Goal: Task Accomplishment & Management: Manage account settings

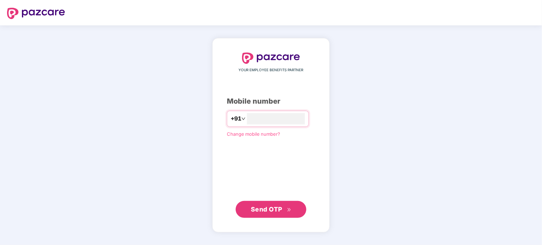
type input "**********"
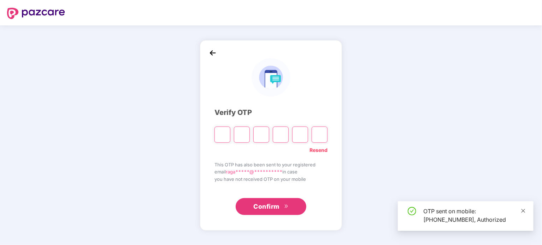
click at [523, 214] on link at bounding box center [523, 211] width 5 height 8
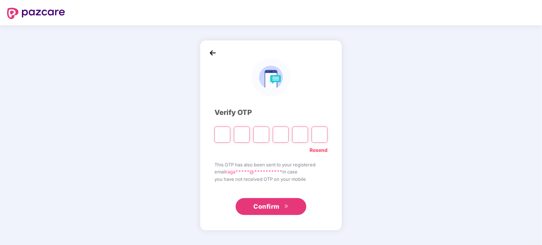
click at [225, 136] on input "Please enter verification code. Digit 1" at bounding box center [222, 135] width 16 height 16
paste input "*"
type input "*"
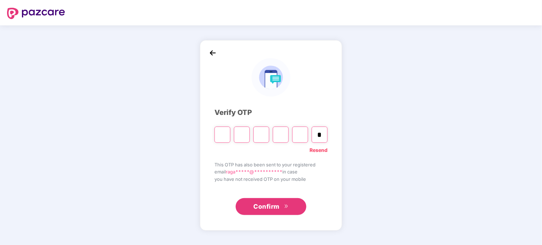
type input "*"
